Goal: Navigation & Orientation: Find specific page/section

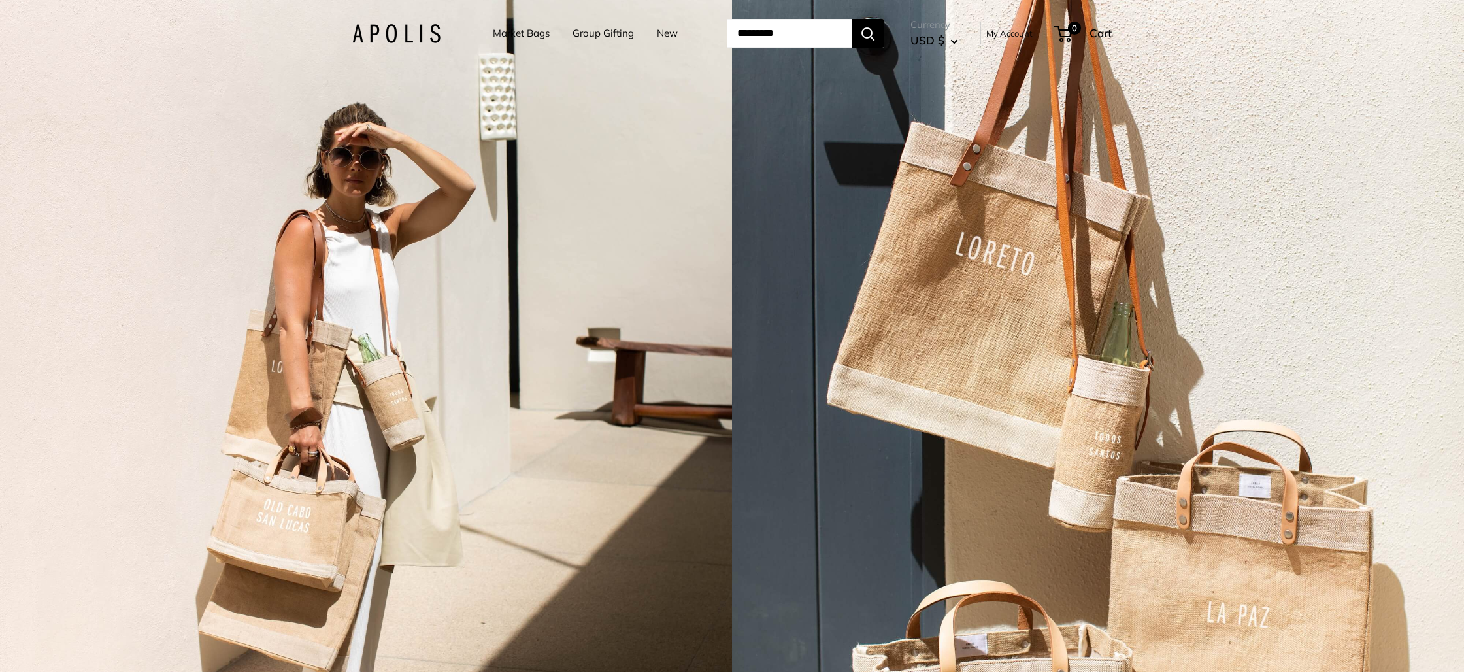
click at [1017, 33] on link "My Account" at bounding box center [1010, 33] width 46 height 16
click at [1014, 31] on link "My Account" at bounding box center [1010, 33] width 46 height 16
click at [1023, 35] on link "My Account" at bounding box center [1010, 33] width 46 height 16
click at [519, 33] on link "Market Bags" at bounding box center [521, 33] width 57 height 18
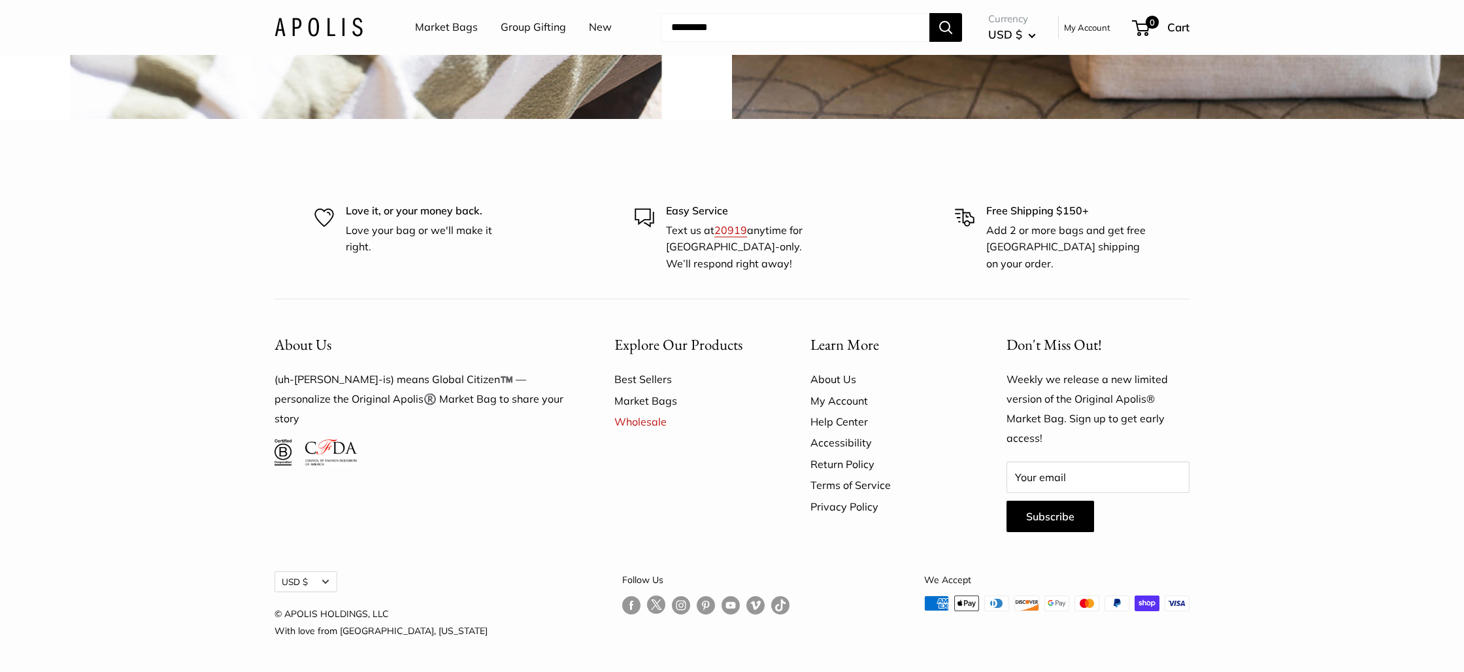
scroll to position [4228, 0]
click at [643, 422] on link "Wholesale" at bounding box center [690, 421] width 150 height 21
